Goal: Check status: Check status

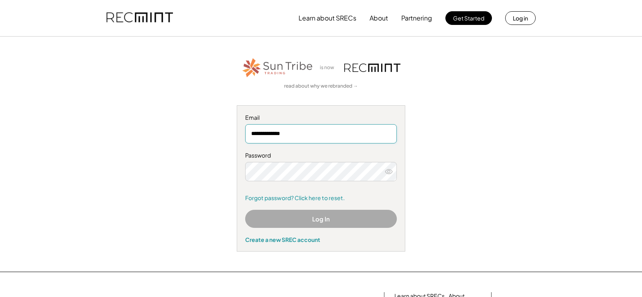
click at [307, 134] on input "**********" at bounding box center [321, 133] width 152 height 19
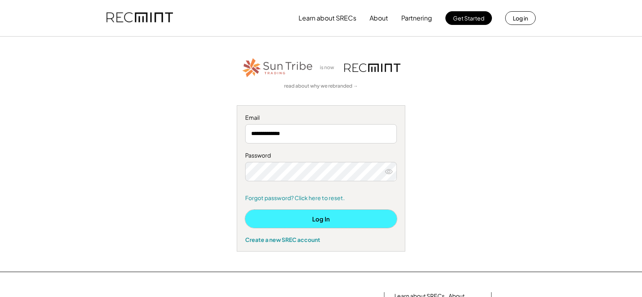
click at [321, 216] on button "Log In" at bounding box center [321, 218] width 152 height 18
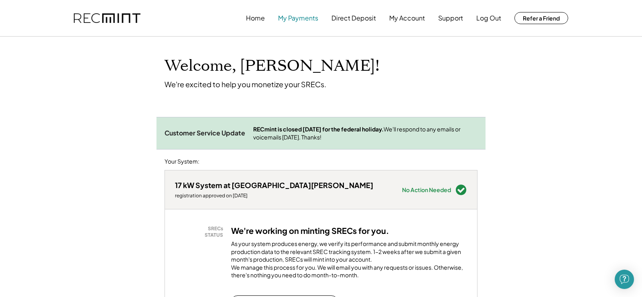
click at [296, 20] on button "My Payments" at bounding box center [298, 18] width 40 height 16
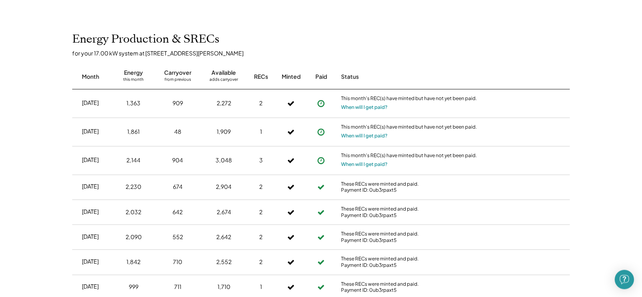
scroll to position [163, 0]
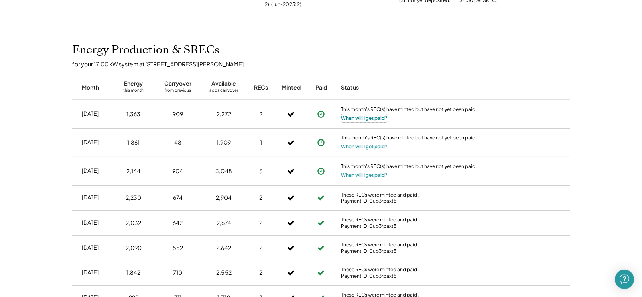
click at [351, 118] on button "When will I get paid?" at bounding box center [364, 118] width 47 height 8
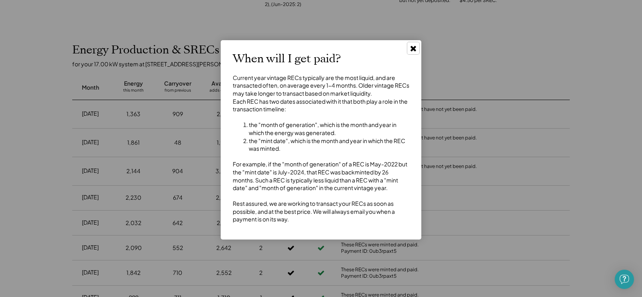
click at [414, 47] on use at bounding box center [413, 49] width 6 height 6
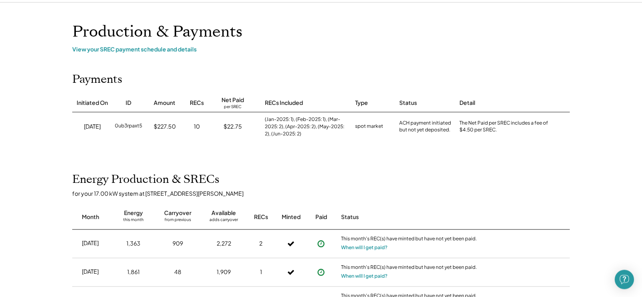
scroll to position [0, 0]
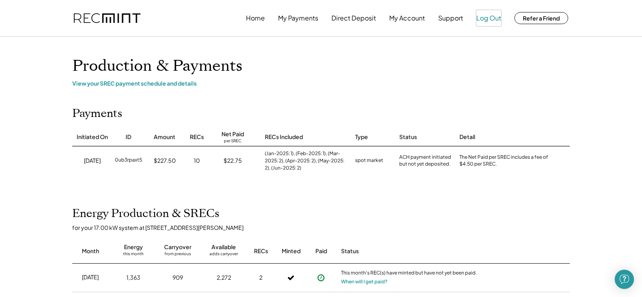
click at [493, 17] on button "Log Out" at bounding box center [488, 18] width 25 height 16
